Goal: Check status: Check status

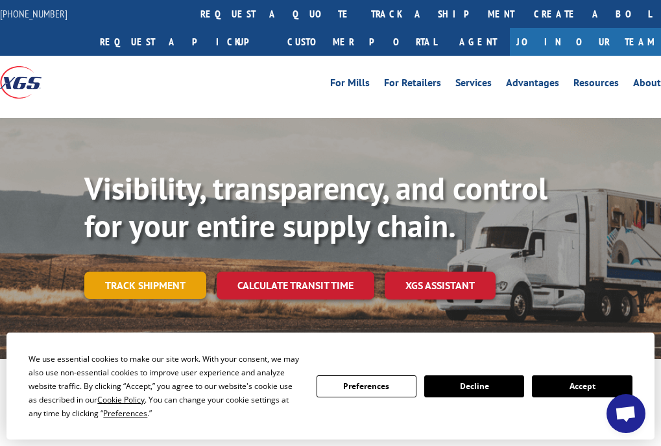
click at [143, 288] on link "Track shipment" at bounding box center [145, 285] width 122 height 27
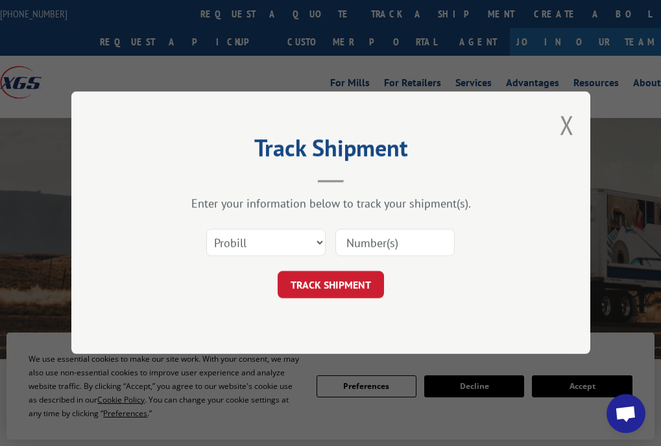
click at [374, 240] on input at bounding box center [394, 243] width 119 height 27
paste input "2554982"
type input "2554982"
click at [318, 244] on select "Select category... Probill BOL PO" at bounding box center [265, 243] width 119 height 27
click at [321, 242] on select "Select category... Probill BOL PO" at bounding box center [265, 243] width 119 height 27
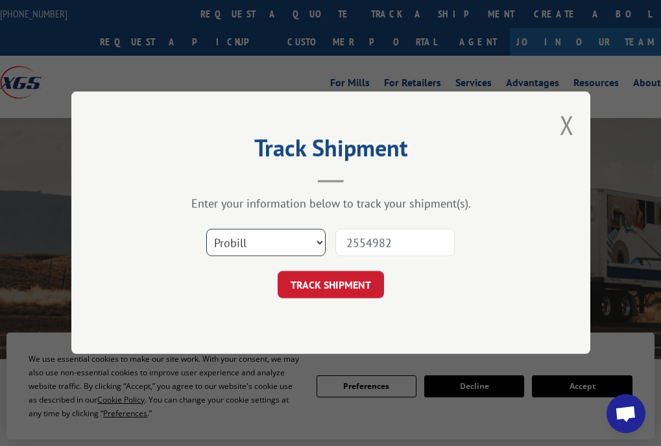
select select "po"
click at [206, 230] on select "Select category... Probill BOL PO" at bounding box center [265, 243] width 119 height 27
click at [379, 241] on input "2554982" at bounding box center [394, 243] width 119 height 27
paste input "16742564"
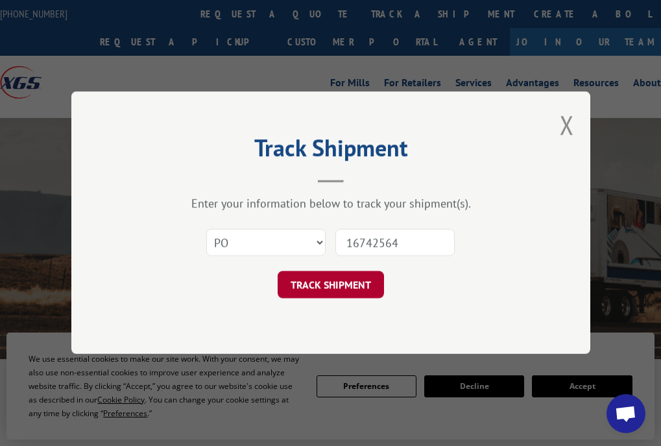
type input "16742564"
click at [342, 287] on button "TRACK SHIPMENT" at bounding box center [331, 285] width 106 height 27
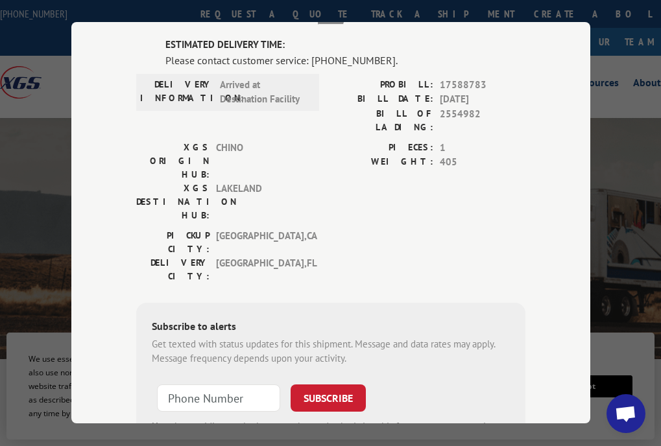
scroll to position [91, 0]
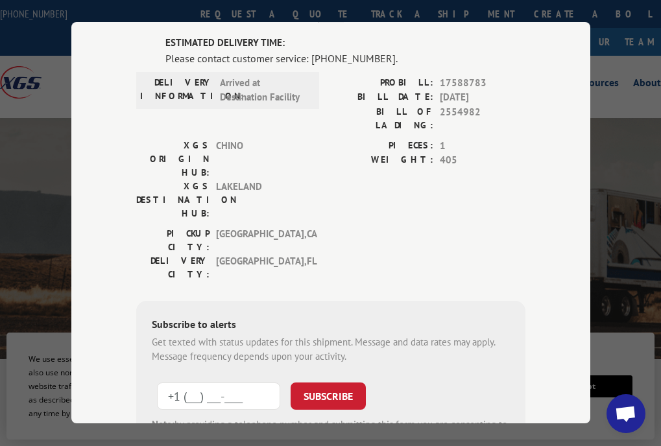
click at [181, 383] on input "+1 (___) ___-____" at bounding box center [218, 396] width 123 height 27
paste input "954) 740-9404"
type input "[PHONE_NUMBER]"
click at [307, 383] on button "SUBSCRIBE" at bounding box center [328, 396] width 75 height 27
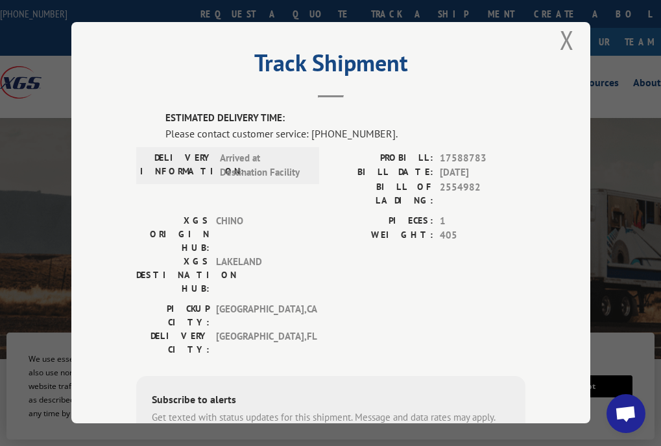
scroll to position [0, 0]
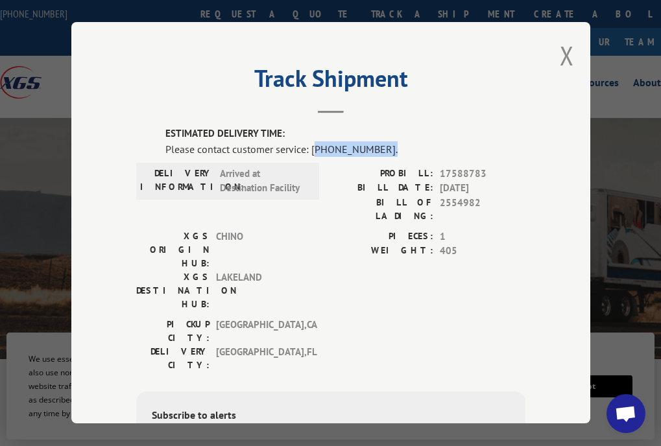
drag, startPoint x: 376, startPoint y: 145, endPoint x: 314, endPoint y: 156, distance: 63.1
click at [312, 152] on div "Please contact customer service: [PHONE_NUMBER]." at bounding box center [345, 149] width 360 height 16
copy div "844) 947-7447."
click at [560, 53] on button "Close modal" at bounding box center [567, 55] width 14 height 34
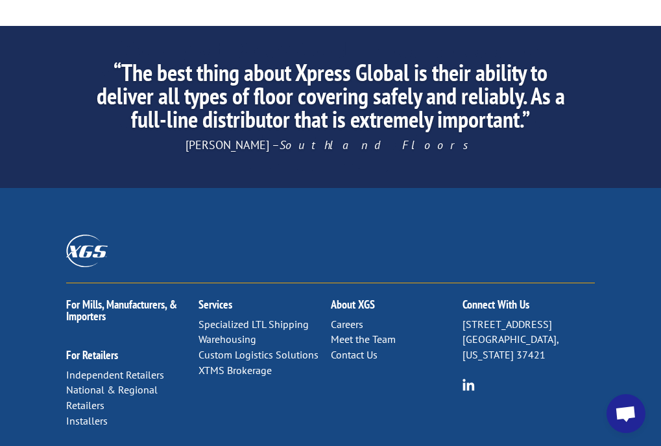
scroll to position [2322, 0]
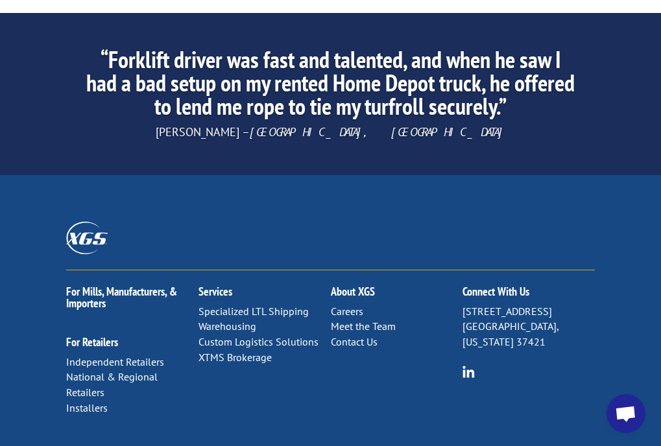
click at [622, 414] on span "Open chat" at bounding box center [625, 415] width 21 height 18
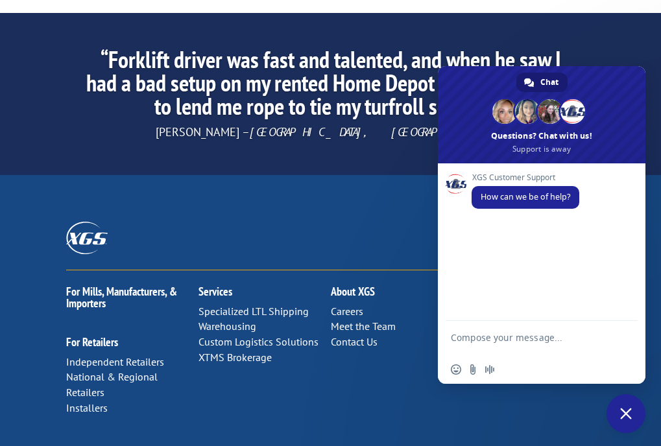
click at [481, 339] on textarea "Compose your message..." at bounding box center [527, 343] width 153 height 23
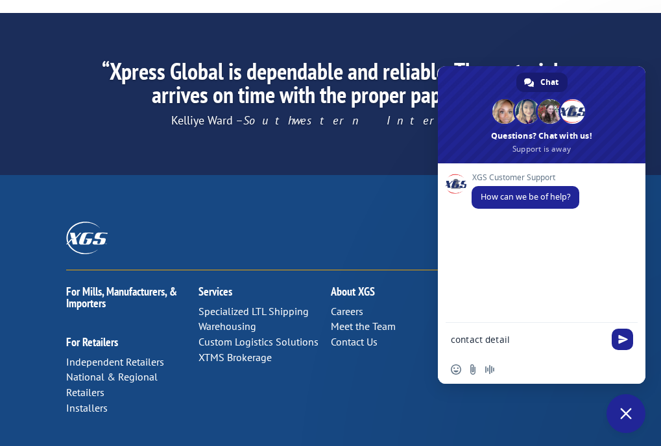
type textarea "contact details"
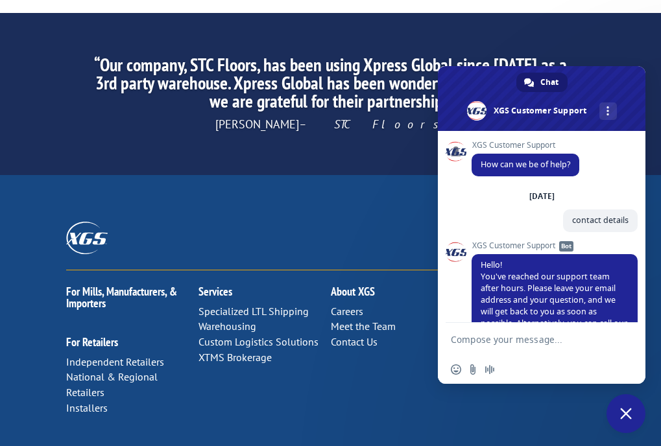
scroll to position [62, 0]
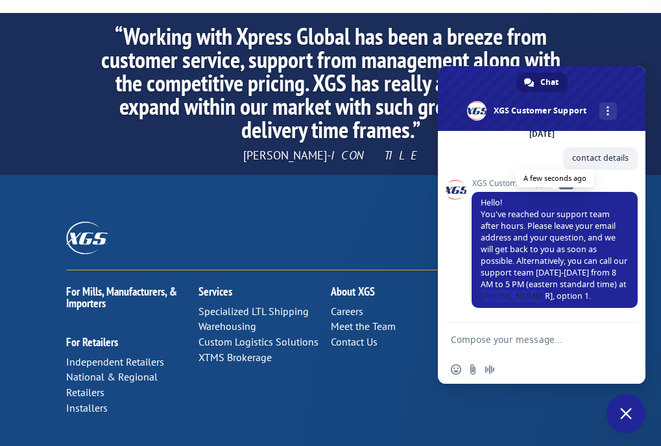
drag, startPoint x: 564, startPoint y: 292, endPoint x: 513, endPoint y: 302, distance: 52.2
click at [513, 302] on span "Hello! You've reached our support team after hours. Please leave your email add…" at bounding box center [554, 250] width 166 height 116
copy span "[PHONE_NUMBER]"
